Goal: Use online tool/utility: Utilize a website feature to perform a specific function

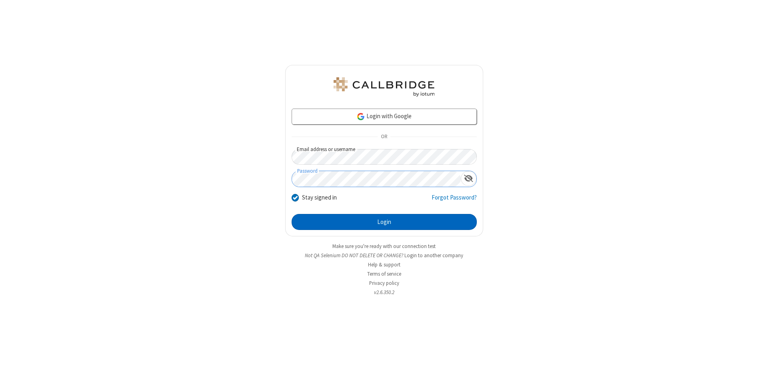
click at [384, 222] on button "Login" at bounding box center [384, 222] width 185 height 16
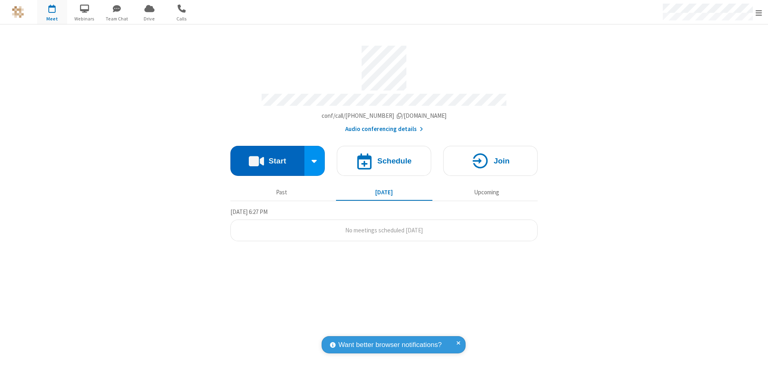
click at [267, 157] on button "Start" at bounding box center [268, 161] width 74 height 30
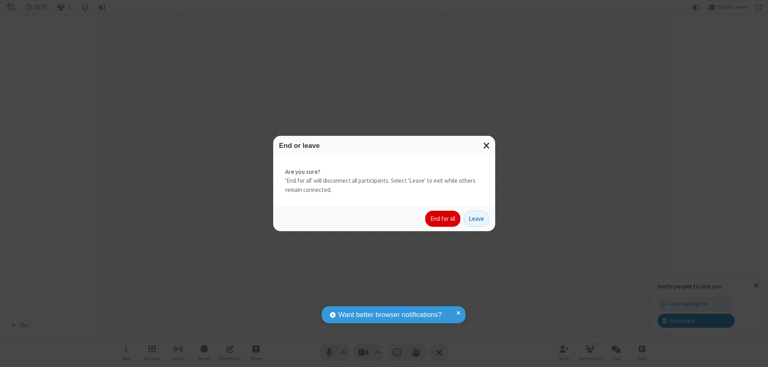
click at [443, 218] on button "End for all" at bounding box center [442, 218] width 35 height 16
